Goal: Information Seeking & Learning: Check status

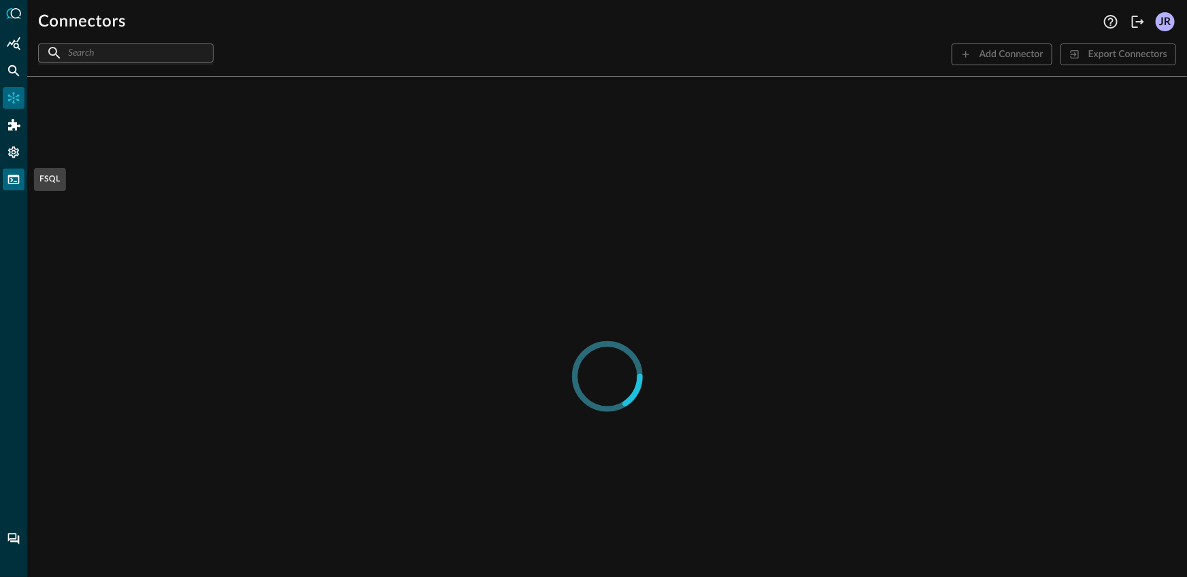
click at [18, 183] on icon "FSQL" at bounding box center [14, 179] width 12 height 9
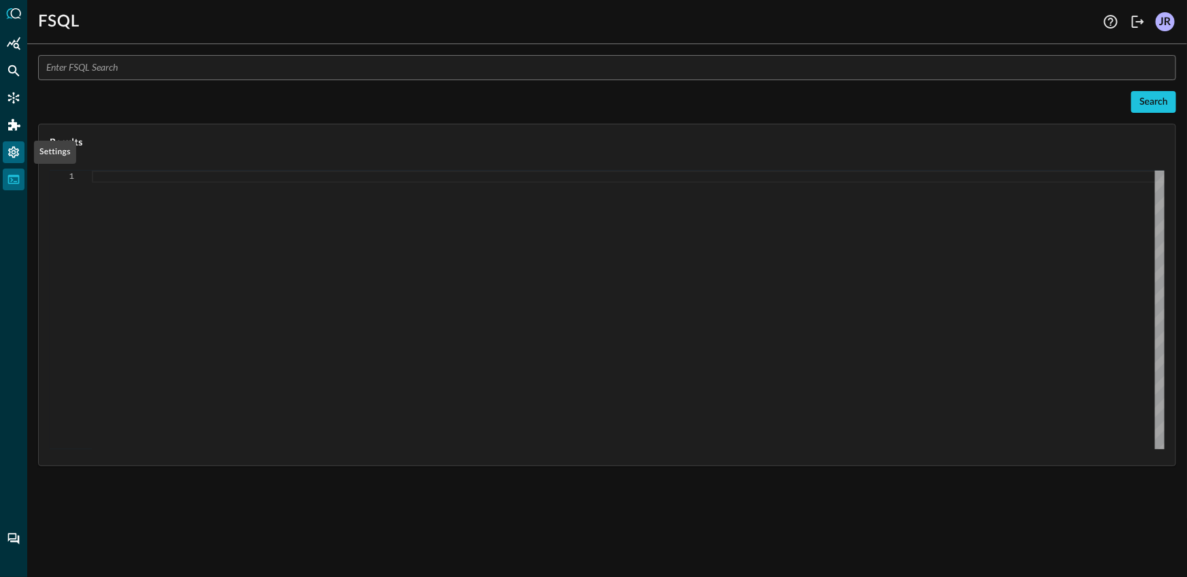
click at [19, 147] on icon "Settings" at bounding box center [14, 153] width 14 height 14
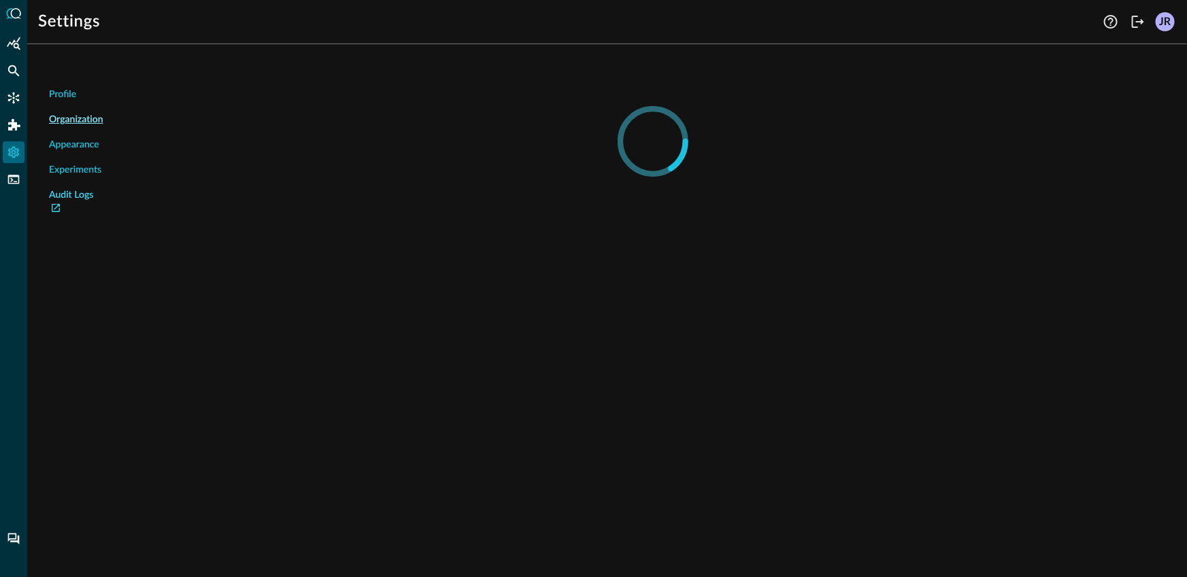
click at [69, 201] on link "Audit Logs" at bounding box center [76, 202] width 54 height 29
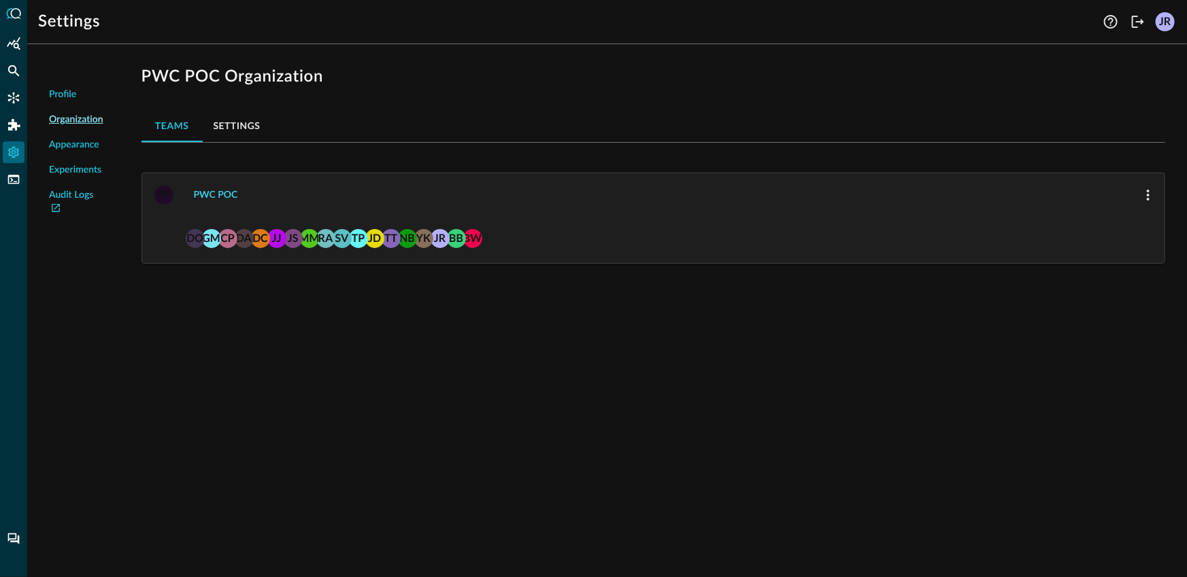
click at [208, 194] on div "PWC POC" at bounding box center [216, 195] width 44 height 17
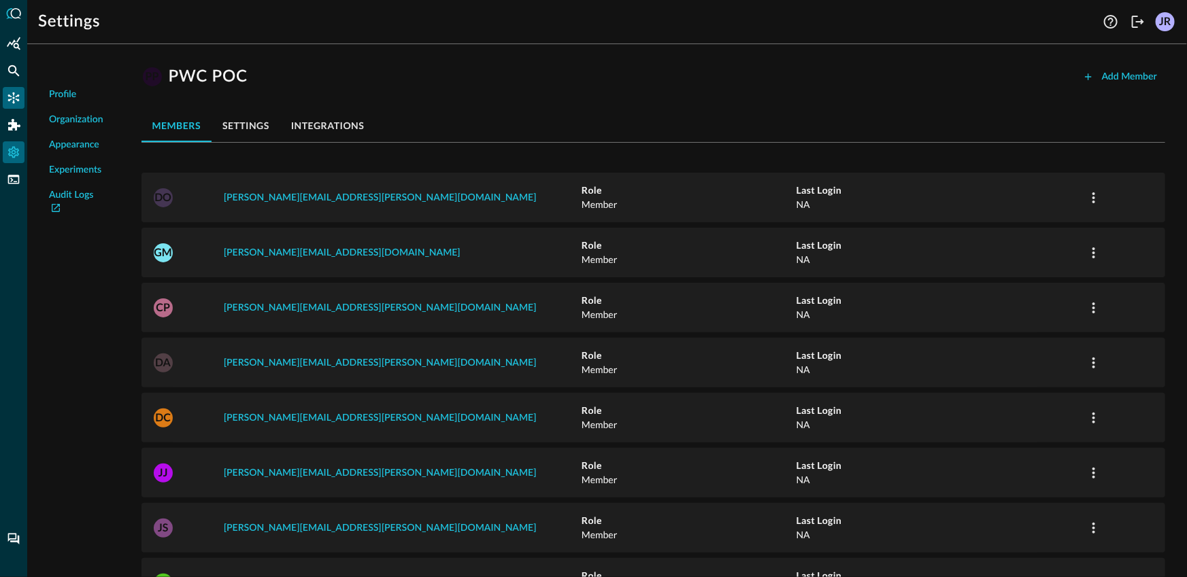
click at [10, 99] on icon "Connectors" at bounding box center [14, 98] width 12 height 12
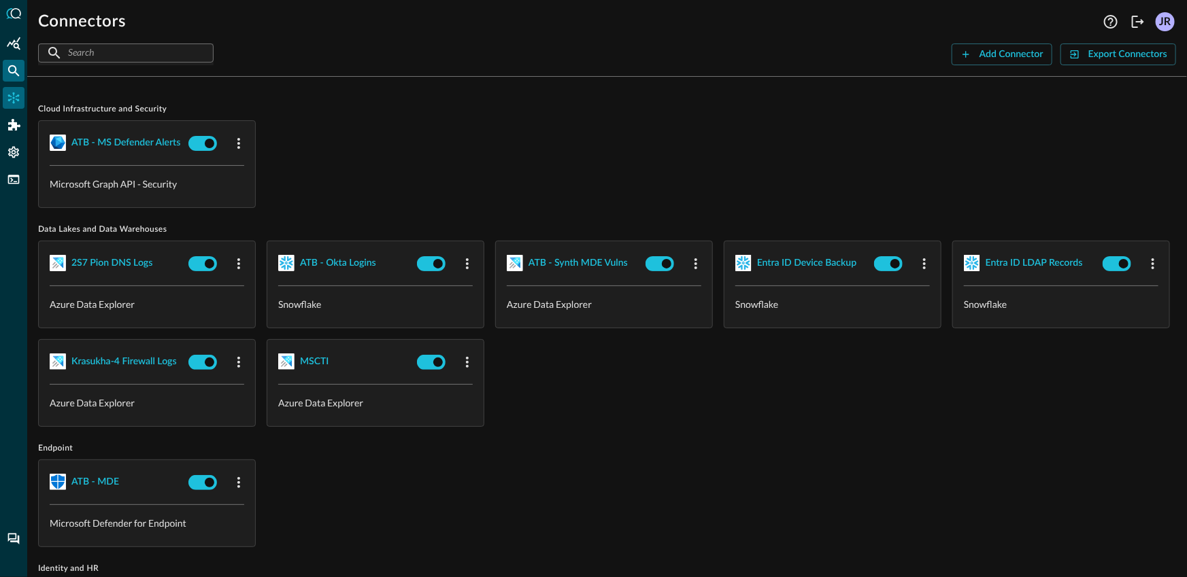
click at [16, 73] on icon "Federated Search" at bounding box center [14, 71] width 12 height 12
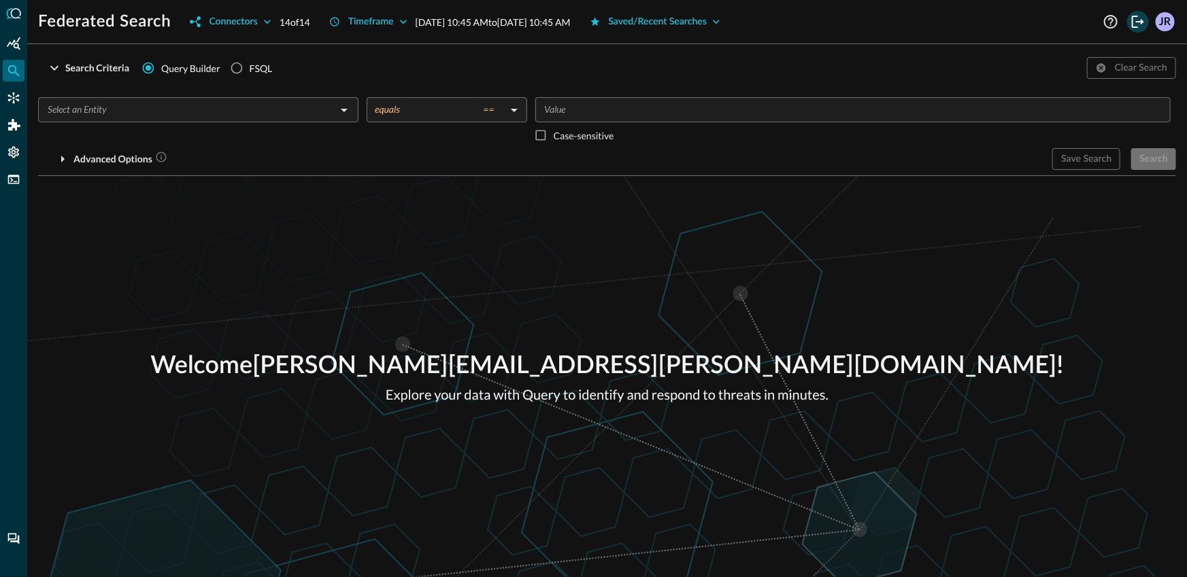
click at [1141, 27] on icon "Logout" at bounding box center [1138, 22] width 16 height 16
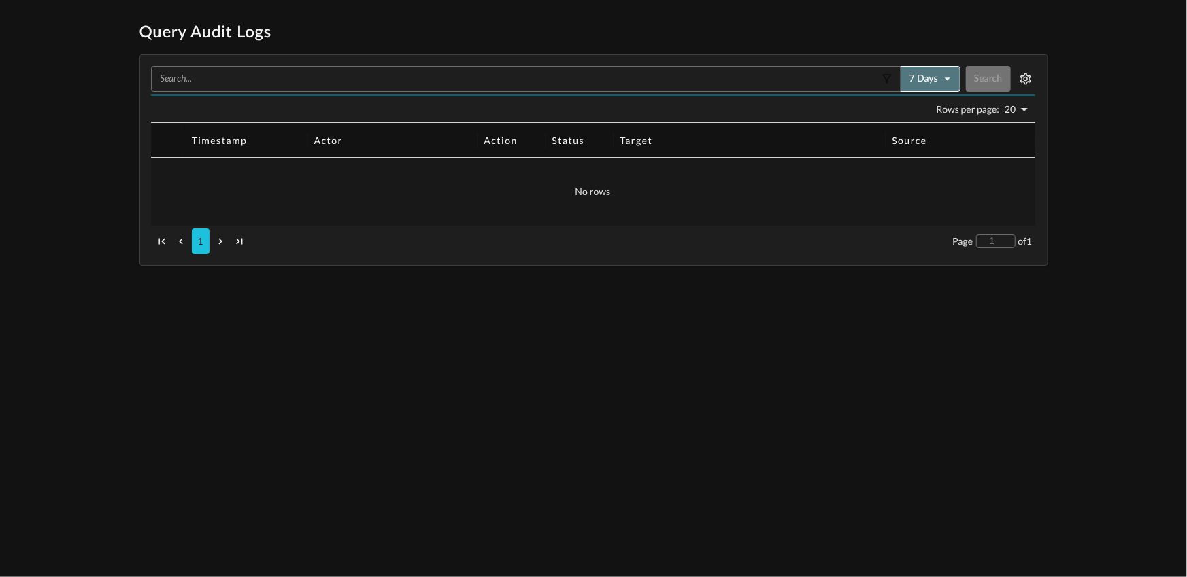
click at [915, 83] on button "7 days" at bounding box center [930, 79] width 60 height 26
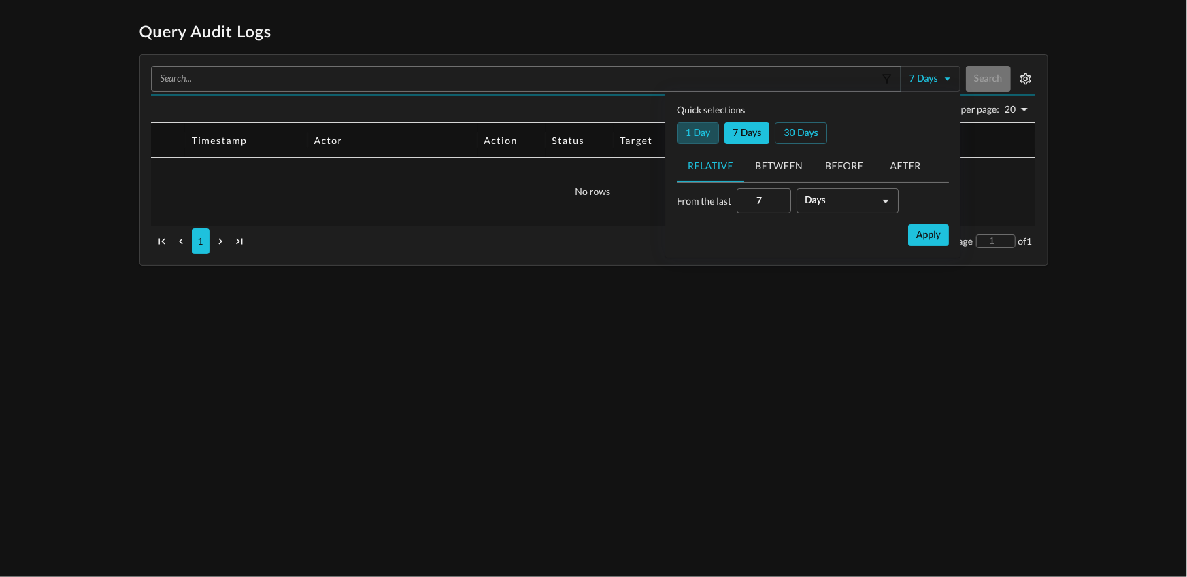
drag, startPoint x: 699, startPoint y: 127, endPoint x: 830, endPoint y: 187, distance: 144.3
click at [700, 127] on button "1 day" at bounding box center [698, 133] width 42 height 22
type input "1"
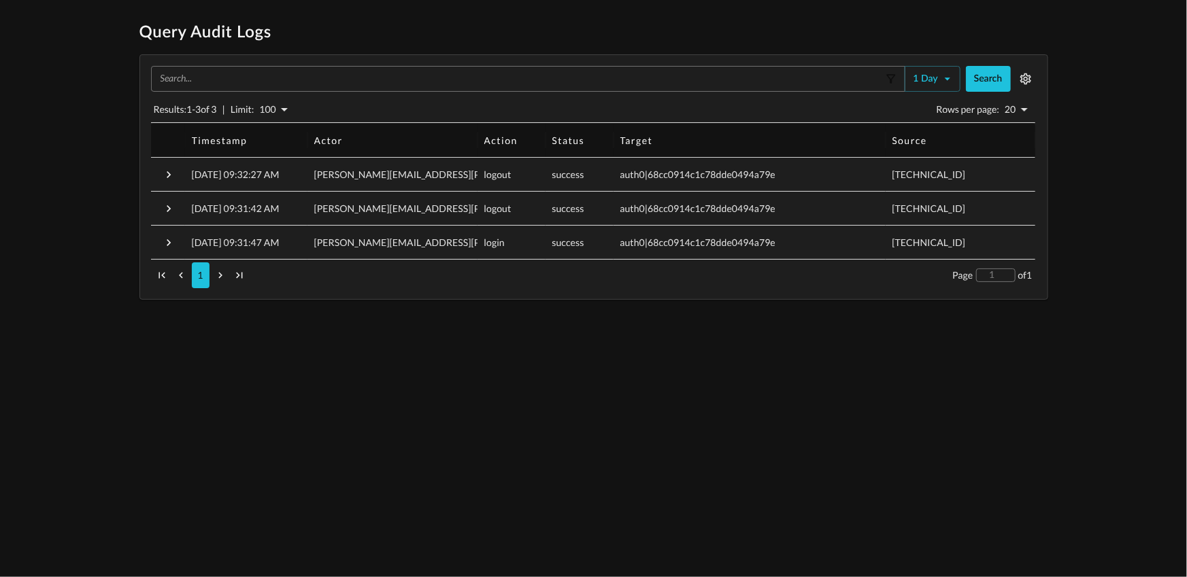
click at [221, 35] on h1 "Query Audit Logs" at bounding box center [593, 33] width 909 height 22
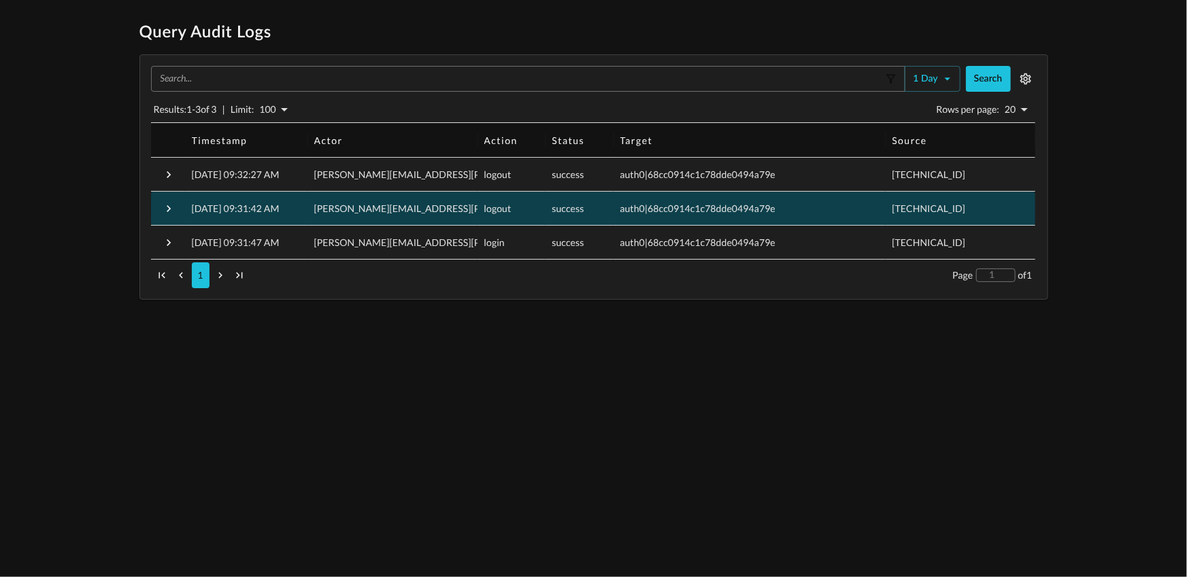
click at [432, 217] on div "jon.rau+pwc@secdataops.com" at bounding box center [392, 209] width 170 height 34
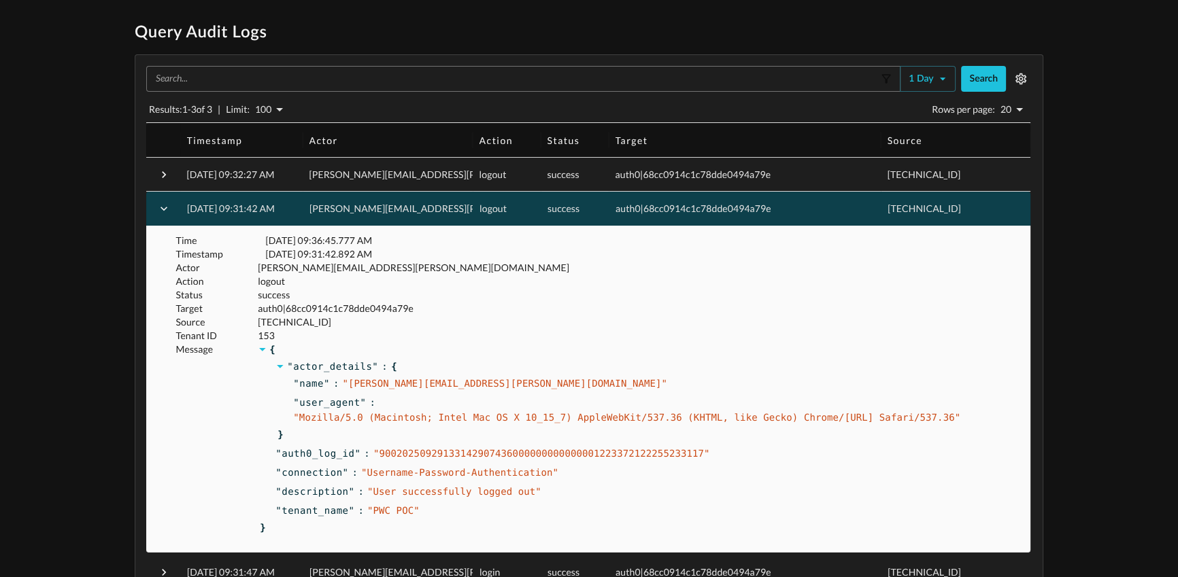
click at [277, 332] on p "153" at bounding box center [640, 336] width 764 height 14
click at [273, 335] on span "153" at bounding box center [266, 336] width 17 height 12
click at [269, 336] on span "153" at bounding box center [266, 336] width 17 height 12
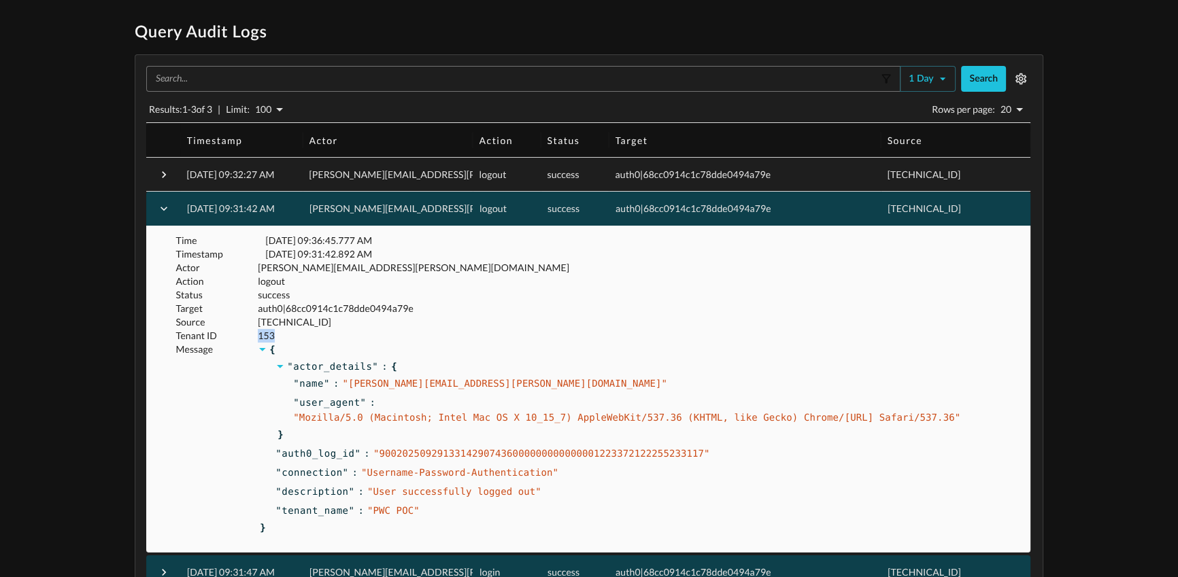
copy span "153"
